Goal: Transaction & Acquisition: Subscribe to service/newsletter

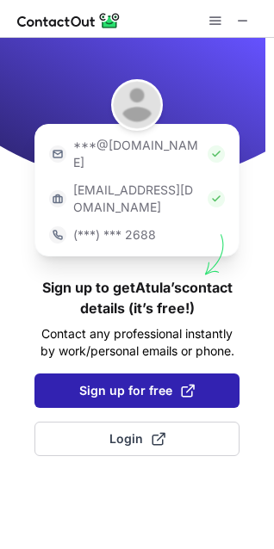
click at [114, 382] on span "Sign up for free" at bounding box center [136, 390] width 115 height 17
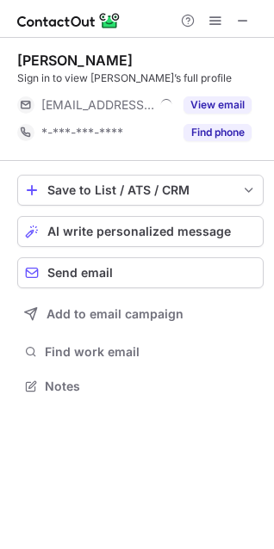
scroll to position [374, 274]
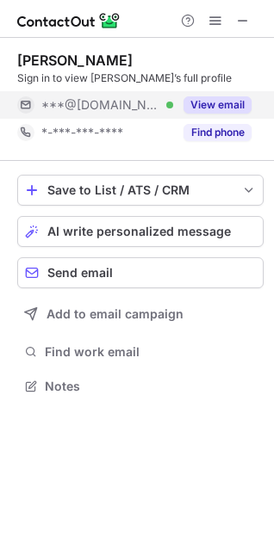
click at [211, 102] on button "View email" at bounding box center [217, 104] width 68 height 17
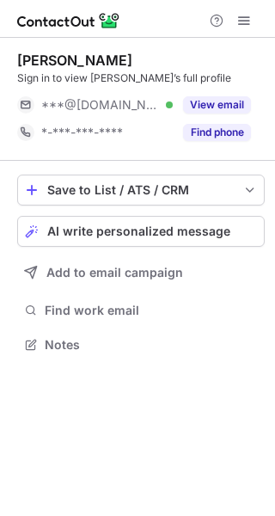
scroll to position [333, 275]
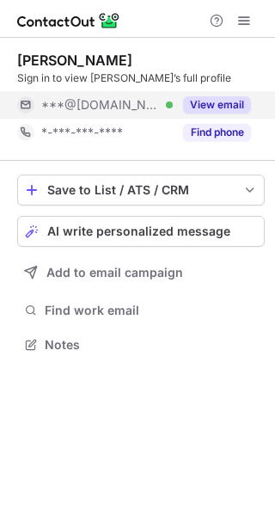
click at [233, 104] on button "View email" at bounding box center [217, 104] width 68 height 17
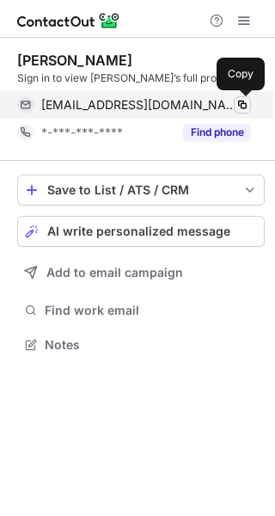
click at [242, 105] on span at bounding box center [243, 105] width 14 height 14
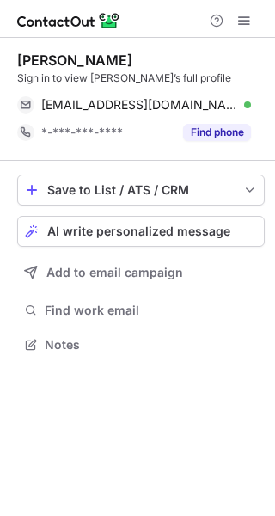
scroll to position [333, 275]
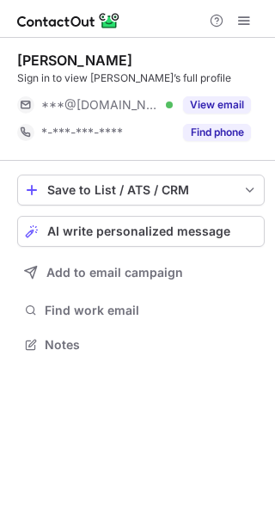
scroll to position [333, 275]
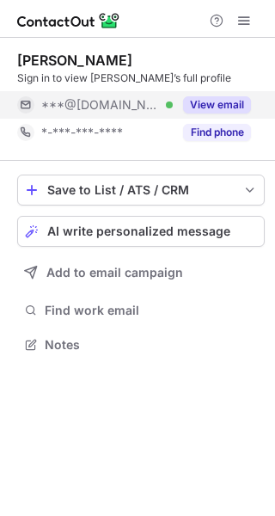
click at [206, 108] on button "View email" at bounding box center [217, 104] width 68 height 17
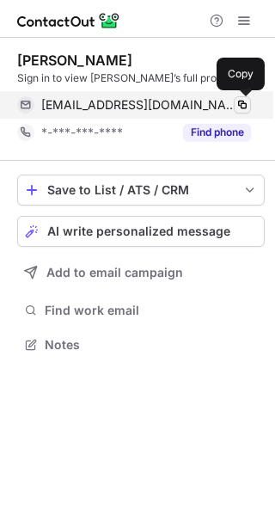
click at [240, 103] on span at bounding box center [243, 105] width 14 height 14
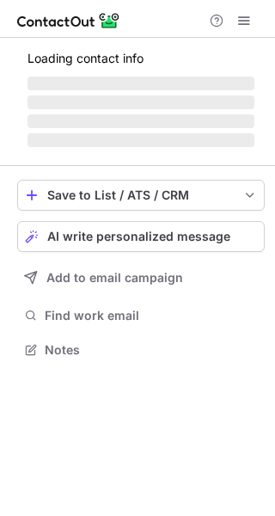
scroll to position [388, 275]
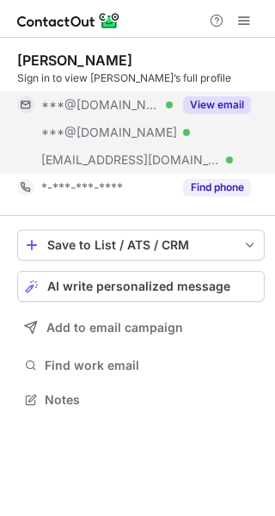
click at [217, 104] on button "View email" at bounding box center [217, 104] width 68 height 17
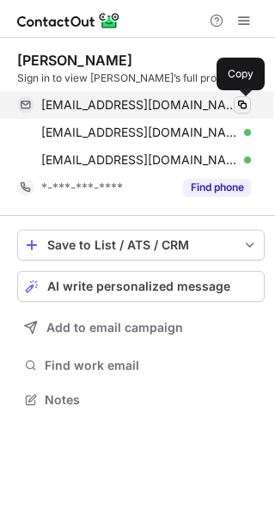
click at [242, 106] on span at bounding box center [243, 105] width 14 height 14
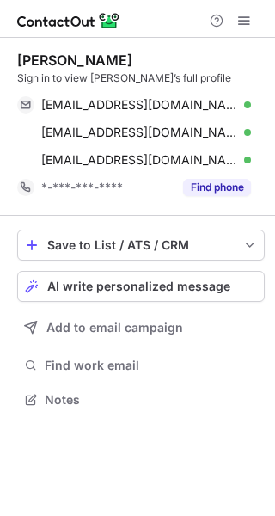
scroll to position [388, 275]
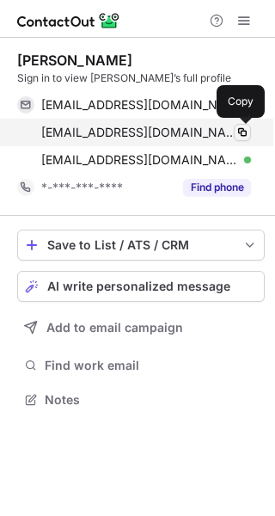
click at [237, 130] on span at bounding box center [243, 133] width 14 height 14
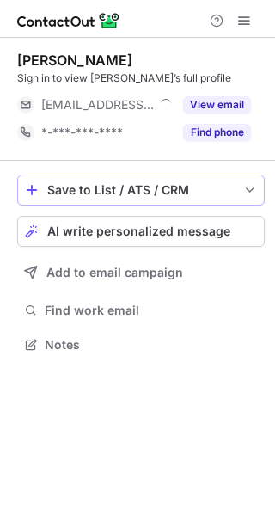
scroll to position [333, 275]
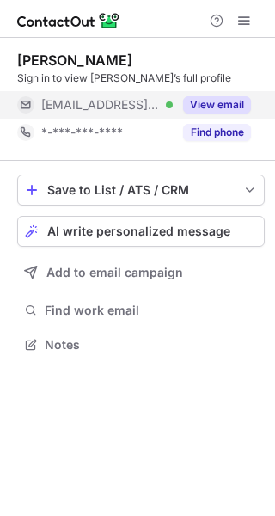
click at [226, 104] on button "View email" at bounding box center [217, 104] width 68 height 17
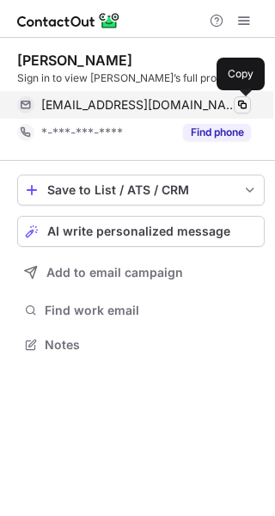
click at [236, 102] on span at bounding box center [243, 105] width 14 height 14
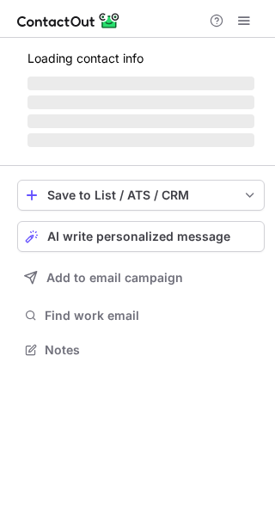
scroll to position [333, 275]
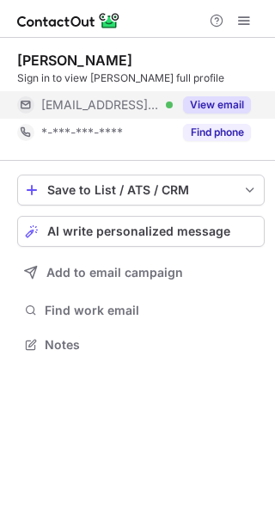
click at [233, 108] on button "View email" at bounding box center [217, 104] width 68 height 17
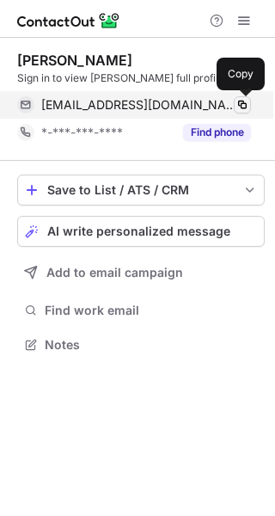
click at [243, 96] on button at bounding box center [242, 104] width 17 height 17
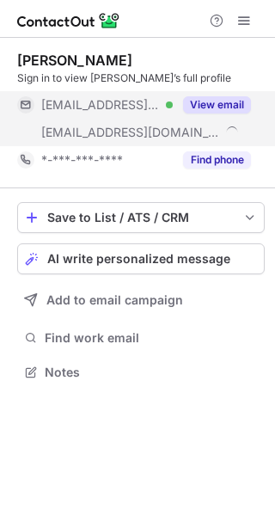
scroll to position [360, 275]
click at [230, 100] on button "View email" at bounding box center [217, 104] width 68 height 17
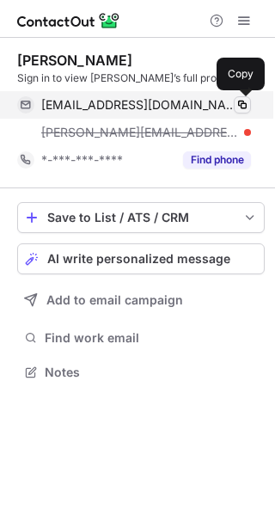
click at [242, 100] on span at bounding box center [243, 105] width 14 height 14
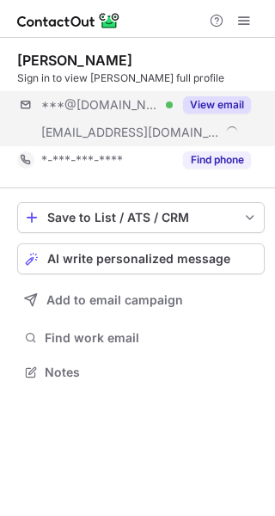
scroll to position [360, 275]
click at [227, 102] on button "View email" at bounding box center [217, 104] width 68 height 17
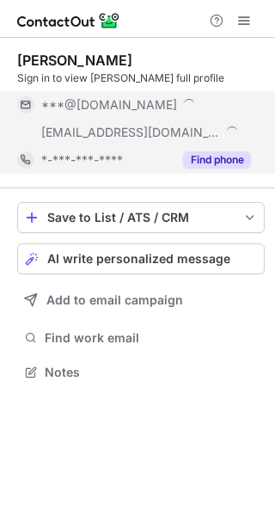
scroll to position [388, 275]
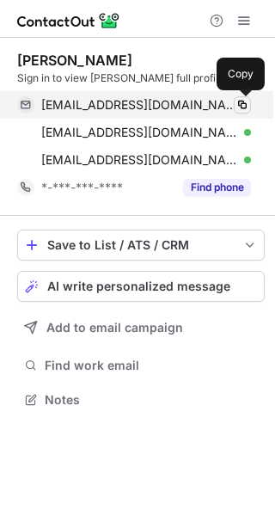
click at [239, 106] on span at bounding box center [243, 105] width 14 height 14
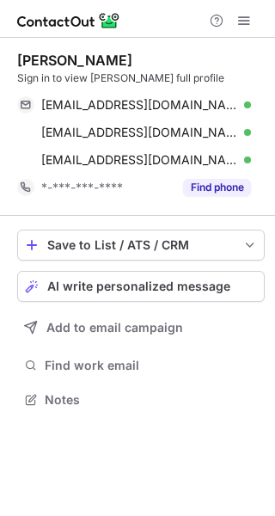
scroll to position [388, 275]
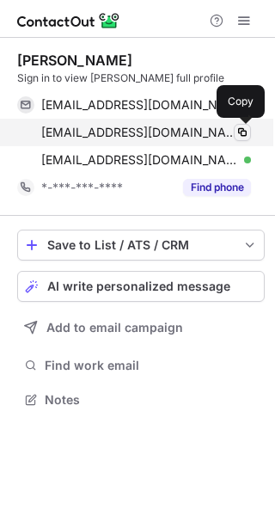
click at [242, 132] on span at bounding box center [243, 133] width 14 height 14
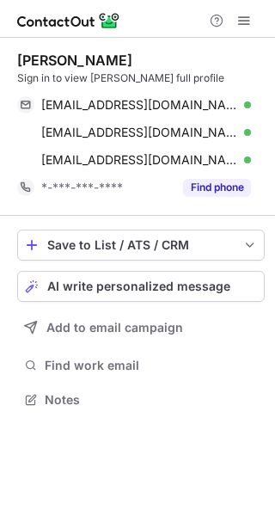
scroll to position [388, 275]
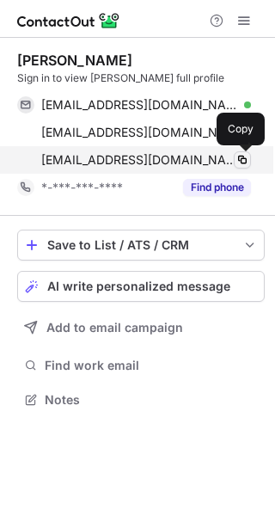
click at [244, 159] on span at bounding box center [243, 160] width 14 height 14
